Goal: Information Seeking & Learning: Learn about a topic

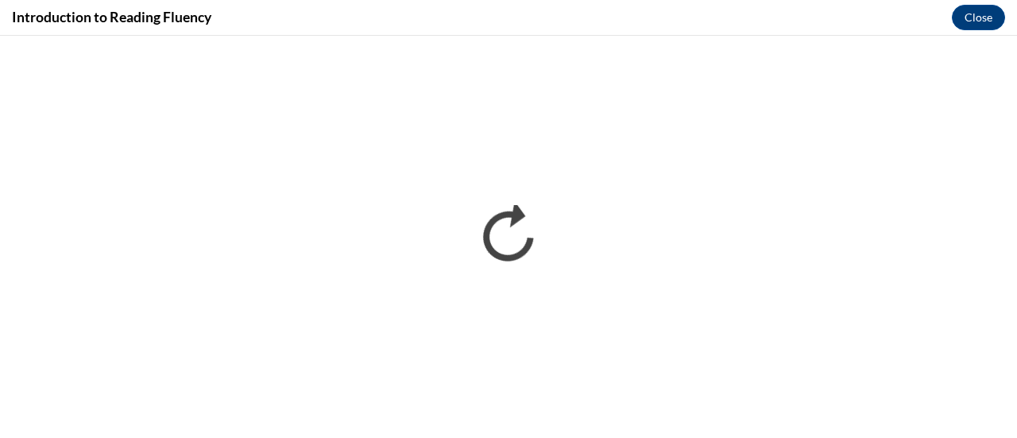
click at [662, 18] on div "Introduction to Reading Fluency Close" at bounding box center [508, 18] width 1017 height 36
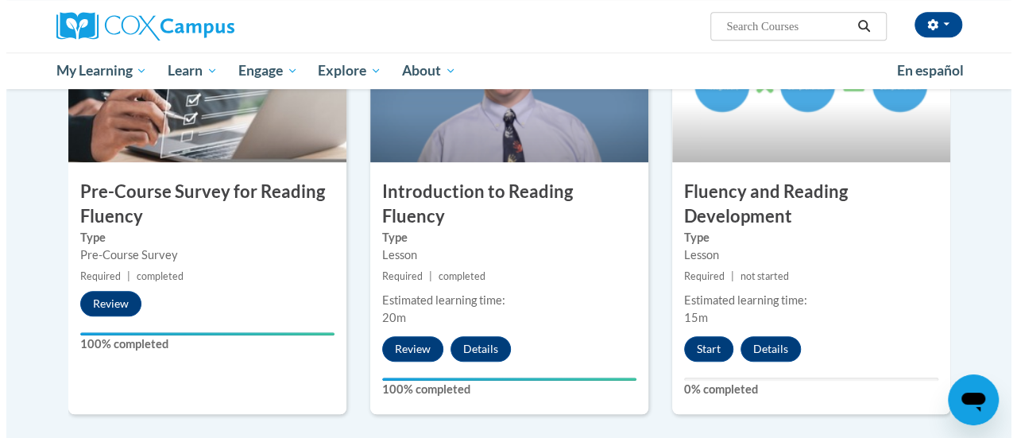
scroll to position [433, 0]
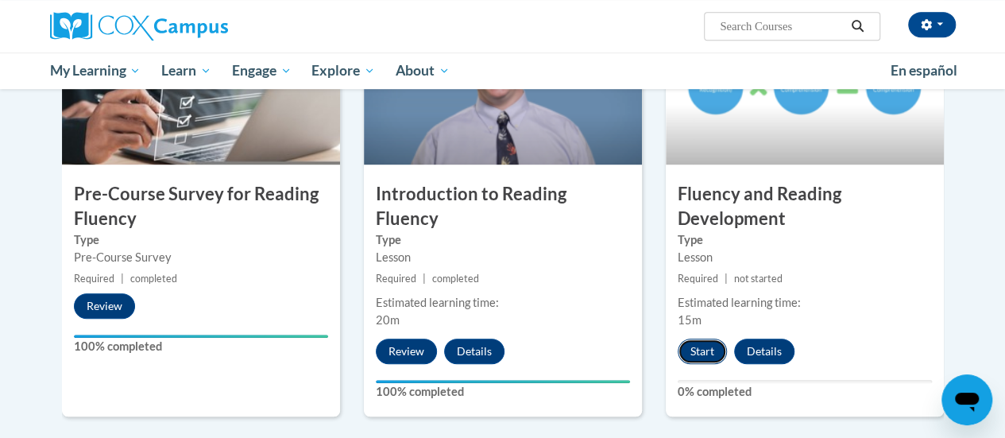
click at [697, 345] on button "Start" at bounding box center [702, 350] width 49 height 25
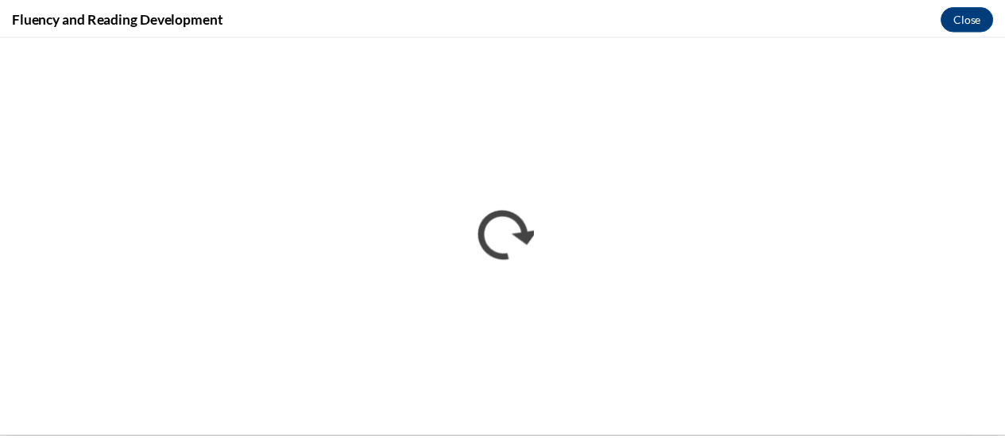
scroll to position [0, 0]
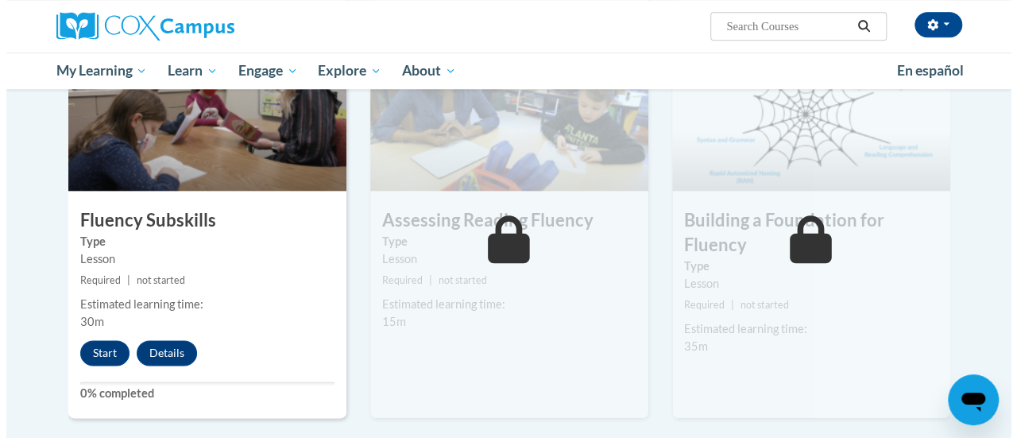
scroll to position [851, 0]
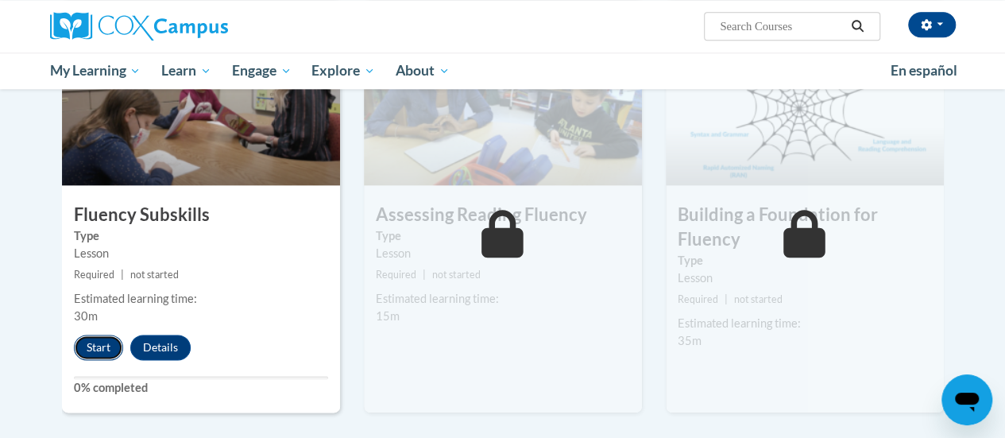
click at [105, 351] on button "Start" at bounding box center [98, 346] width 49 height 25
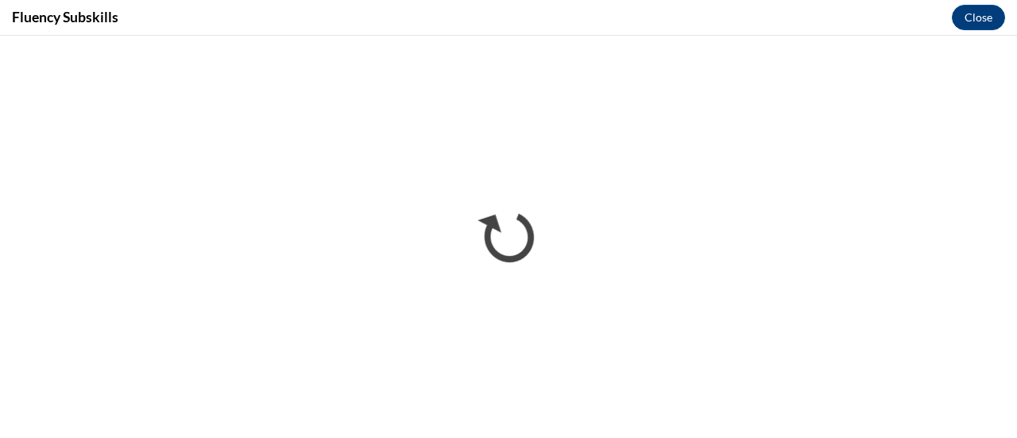
scroll to position [0, 0]
